Goal: Check status: Check status

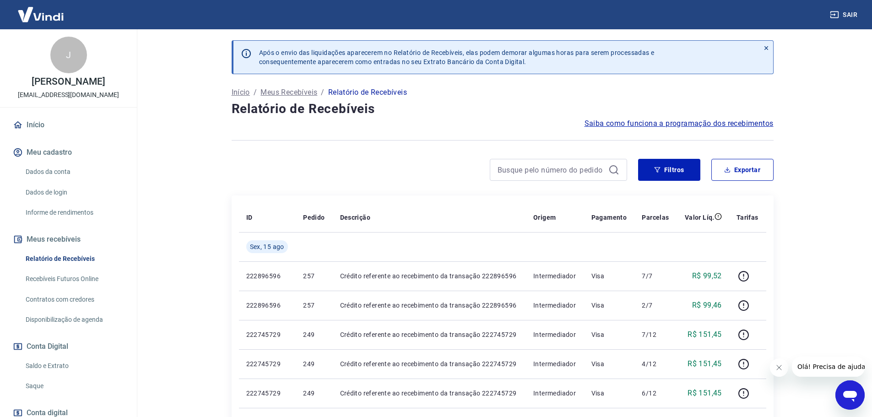
click at [243, 131] on div at bounding box center [503, 140] width 542 height 22
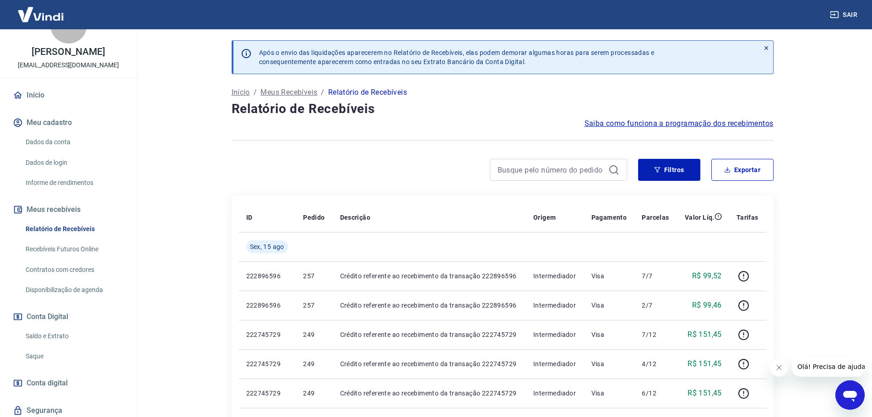
scroll to position [46, 0]
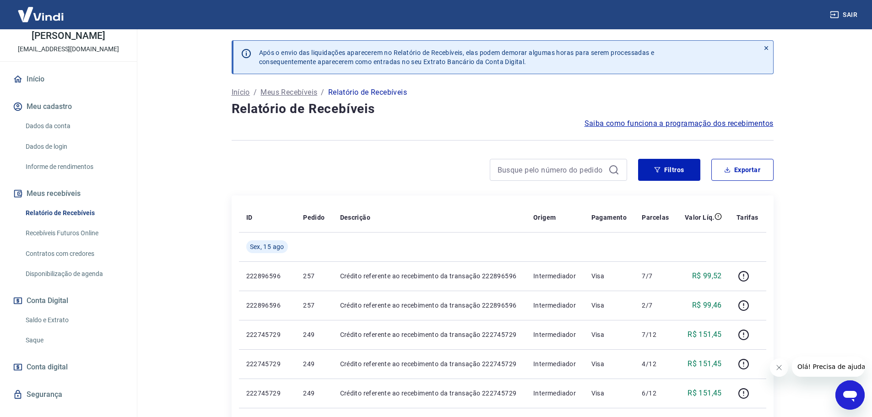
click at [61, 325] on link "Saldo e Extrato" at bounding box center [74, 320] width 104 height 19
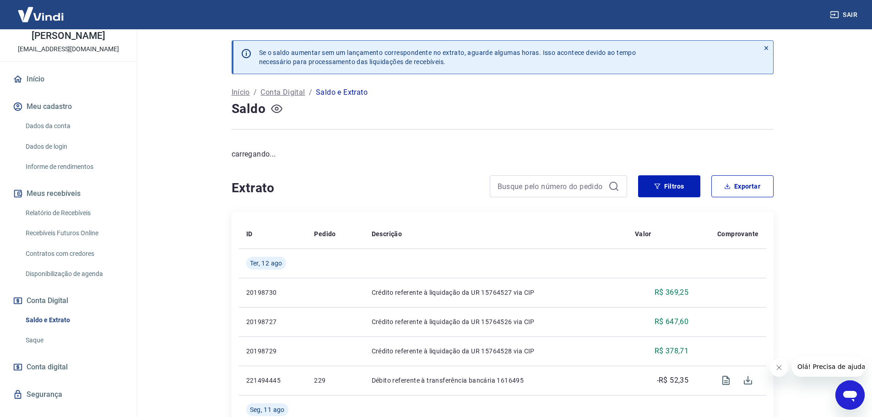
click at [280, 109] on icon "button" at bounding box center [276, 108] width 11 height 11
click at [279, 112] on icon "button" at bounding box center [276, 108] width 11 height 9
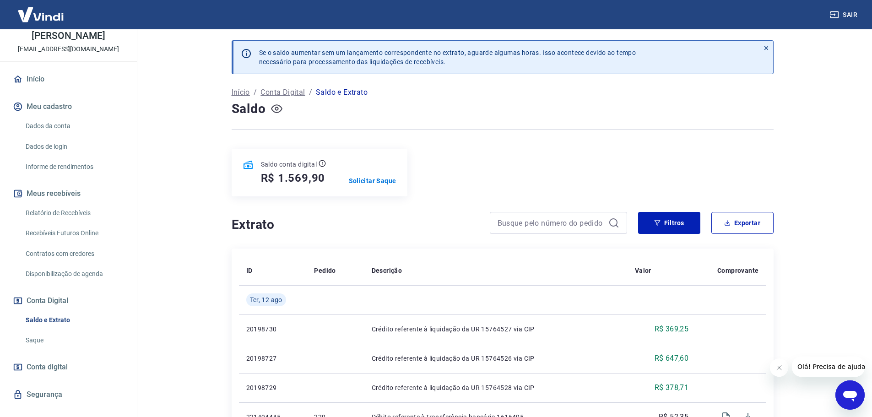
click at [279, 112] on icon "button" at bounding box center [276, 108] width 11 height 9
